Goal: Check status: Check status

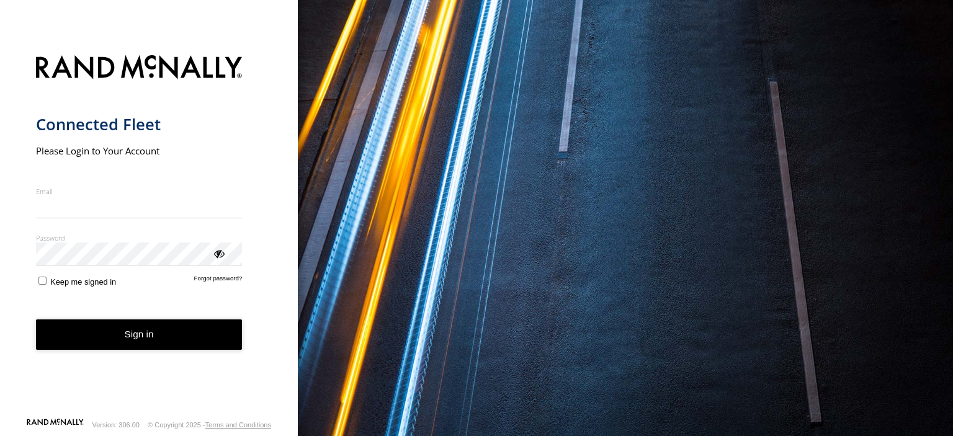
type input "**********"
click at [132, 339] on button "Sign in" at bounding box center [139, 335] width 207 height 30
click at [124, 329] on button "Sign in" at bounding box center [139, 335] width 207 height 30
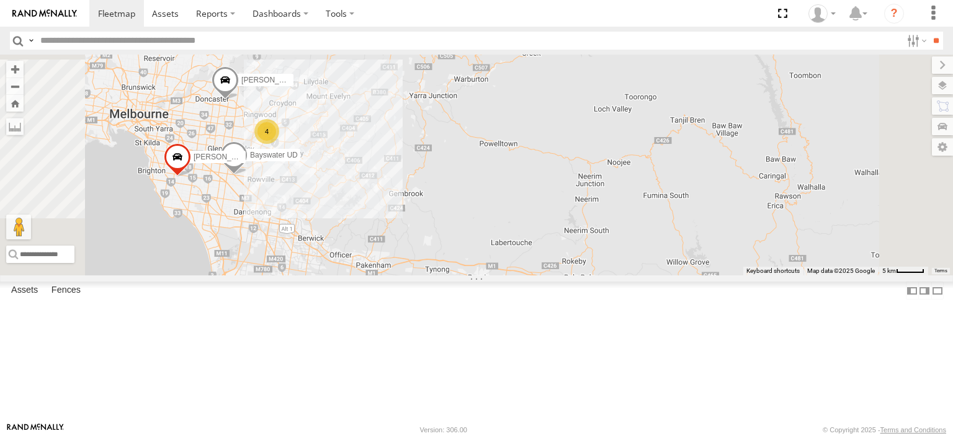
drag, startPoint x: 503, startPoint y: 270, endPoint x: 737, endPoint y: 292, distance: 235.0
click at [737, 276] on div "Westside UD Bendigo Isuzu FRR 4 [PERSON_NAME] UD [PERSON_NAME] BMW" at bounding box center [476, 165] width 953 height 221
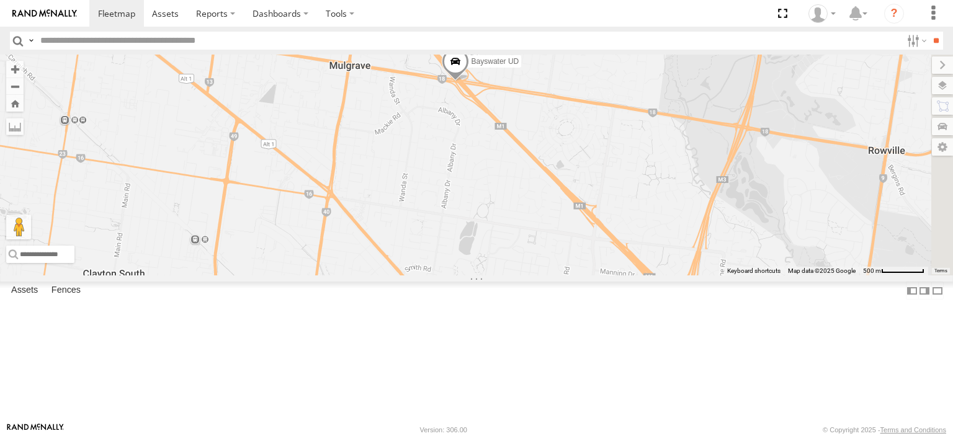
drag, startPoint x: 601, startPoint y: 220, endPoint x: 578, endPoint y: 308, distance: 90.6
click at [578, 276] on div "Westside UD Bendigo Isuzu FRR [PERSON_NAME] UD [PERSON_NAME] BMW" at bounding box center [476, 165] width 953 height 221
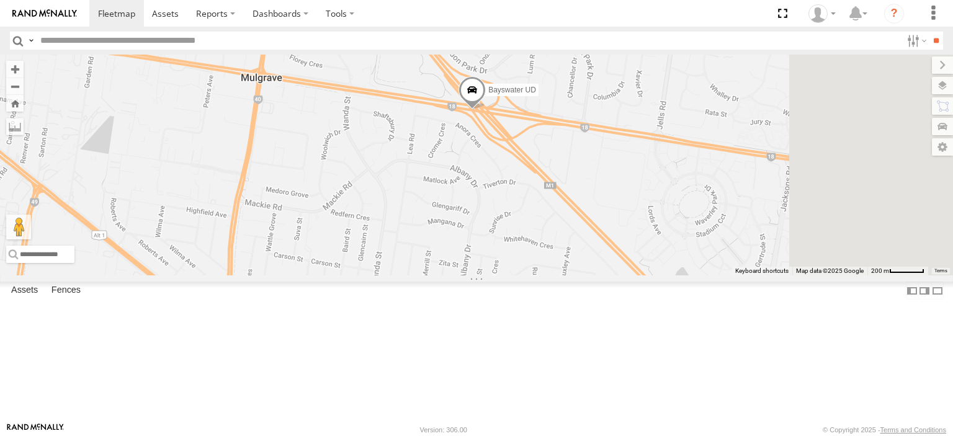
drag, startPoint x: 586, startPoint y: 196, endPoint x: 574, endPoint y: 288, distance: 92.7
click at [574, 276] on div "Westside UD Bendigo Isuzu FRR [PERSON_NAME] UD [PERSON_NAME] BMW" at bounding box center [476, 165] width 953 height 221
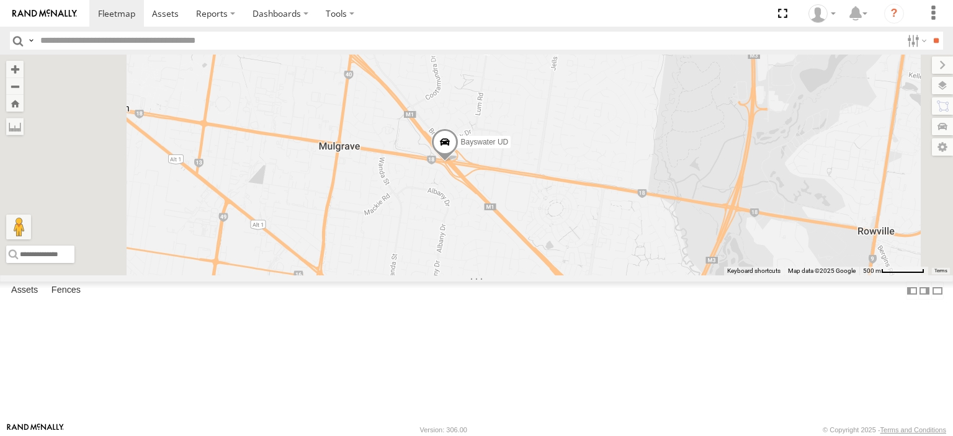
click at [459, 162] on span at bounding box center [444, 145] width 27 height 34
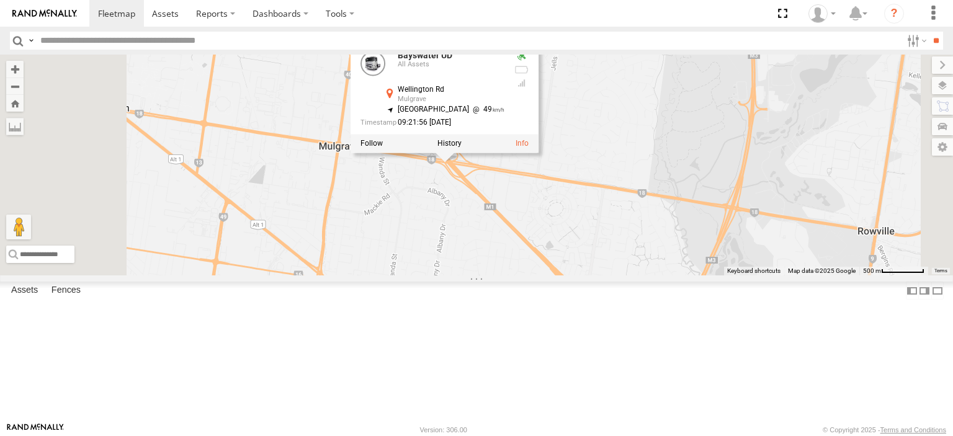
click at [544, 251] on div "Westside UD Bendigo Isuzu FRR [PERSON_NAME] UD [PERSON_NAME] BMW Bayswater UD A…" at bounding box center [476, 165] width 953 height 221
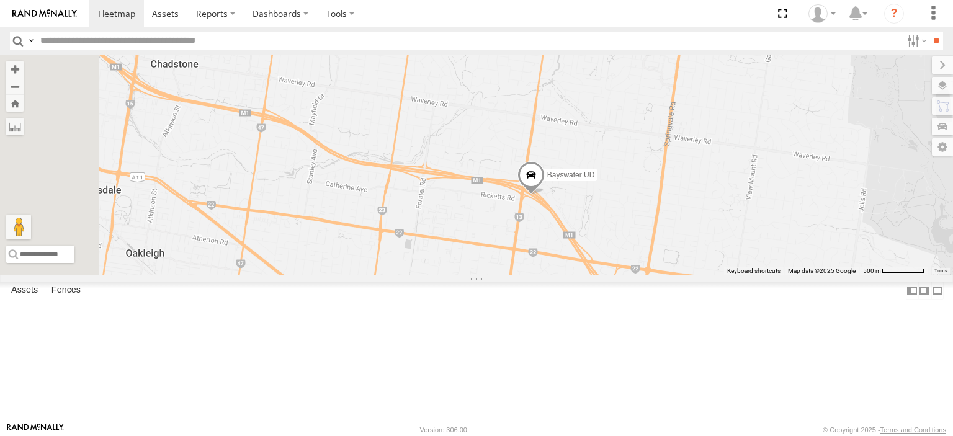
drag, startPoint x: 498, startPoint y: 174, endPoint x: 648, endPoint y: 217, distance: 156.3
click at [648, 217] on div "[PERSON_NAME] UD" at bounding box center [476, 165] width 953 height 221
